Goal: Task Accomplishment & Management: Complete application form

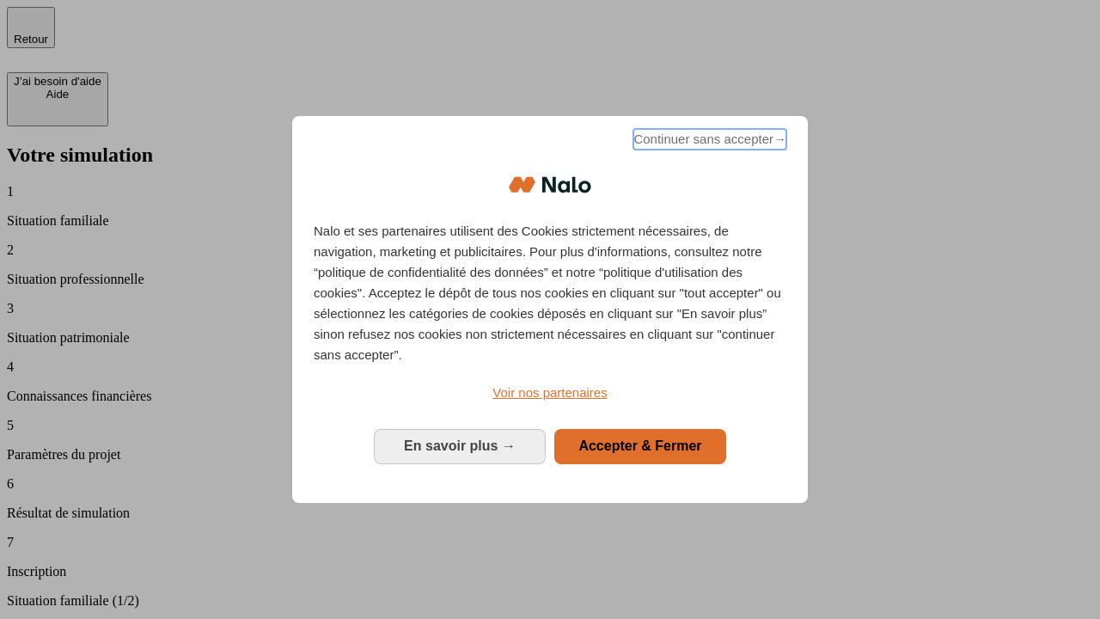
click at [708, 142] on span "Continuer sans accepter →" at bounding box center [710, 139] width 153 height 21
